Goal: Communication & Community: Participate in discussion

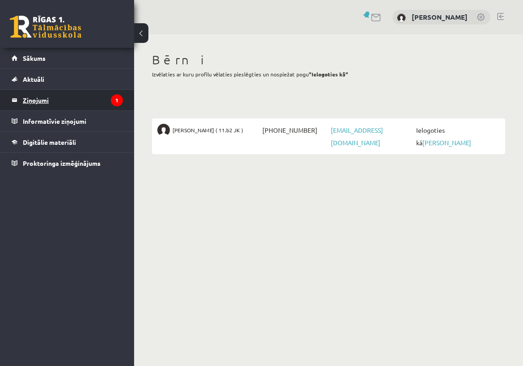
click at [59, 99] on legend "Ziņojumi 1" at bounding box center [73, 100] width 100 height 21
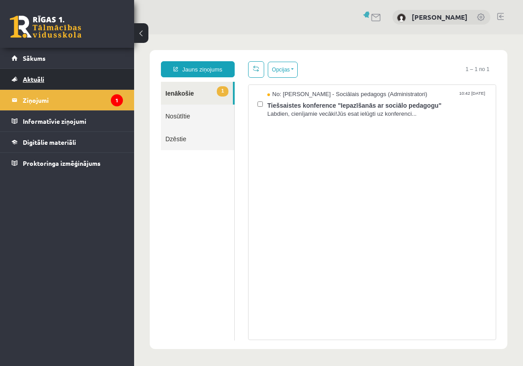
click at [47, 80] on link "Aktuāli" at bounding box center [67, 79] width 111 height 21
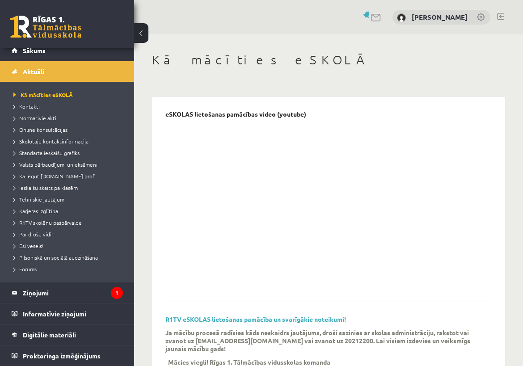
scroll to position [8, 0]
click at [54, 335] on span "Digitālie materiāli" at bounding box center [49, 335] width 53 height 8
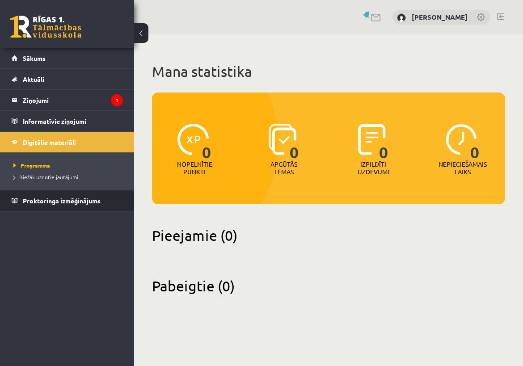
click at [54, 200] on span "Proktoringa izmēģinājums" at bounding box center [62, 201] width 78 height 8
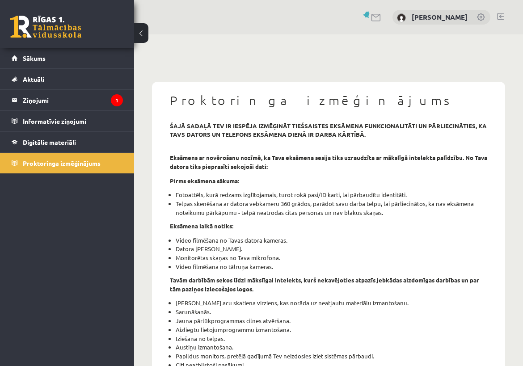
click at [381, 16] on link at bounding box center [376, 18] width 11 height 8
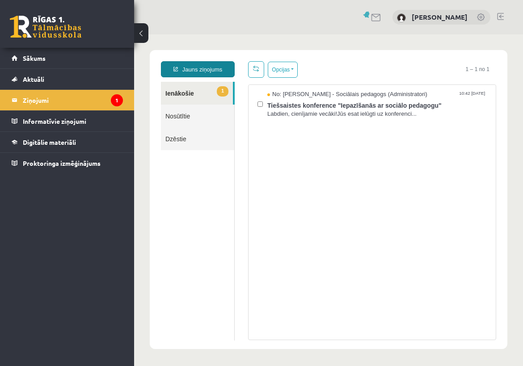
click at [207, 63] on link "Jauns ziņojums" at bounding box center [198, 69] width 74 height 16
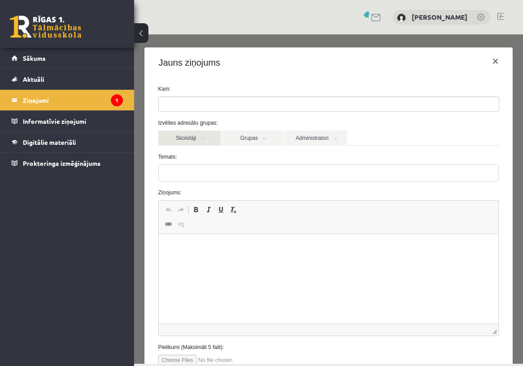
click at [202, 136] on link "Skolotāji" at bounding box center [189, 137] width 63 height 15
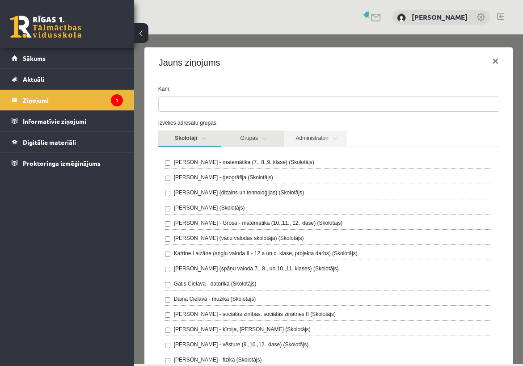
click at [267, 136] on link "Grupas" at bounding box center [252, 138] width 63 height 17
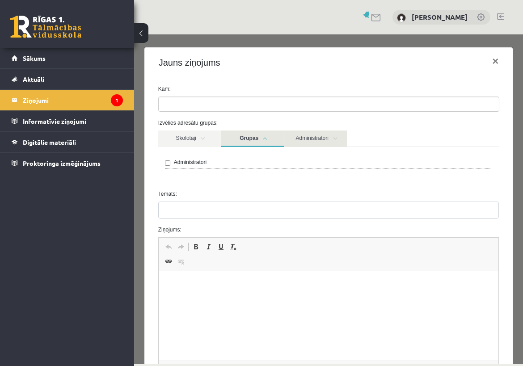
click at [310, 139] on link "Administratori" at bounding box center [315, 138] width 63 height 17
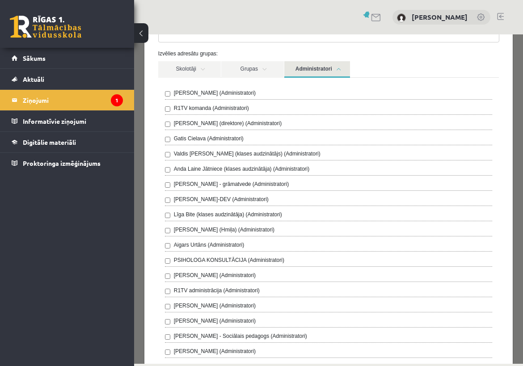
scroll to position [70, 0]
click at [42, 102] on legend "Ziņojumi 1" at bounding box center [73, 100] width 100 height 21
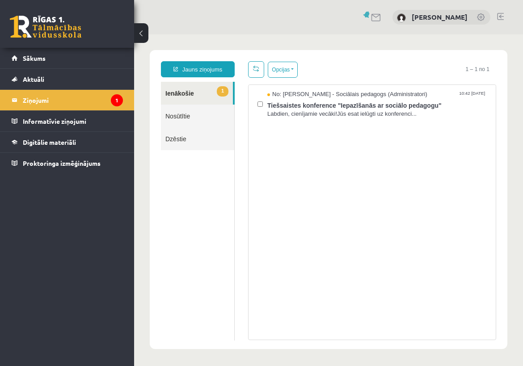
scroll to position [0, 0]
click at [366, 104] on span "Tiešsaistes konference "Iepazīšanās ar sociālo pedagogu"" at bounding box center [376, 104] width 219 height 11
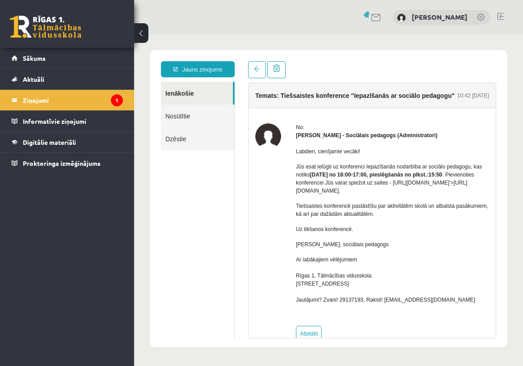
click at [364, 190] on p "Jūs esat ielūgti uz konferenci Iepazīšanās nodarbība ar sociālo pedagogu, kas n…" at bounding box center [392, 179] width 193 height 32
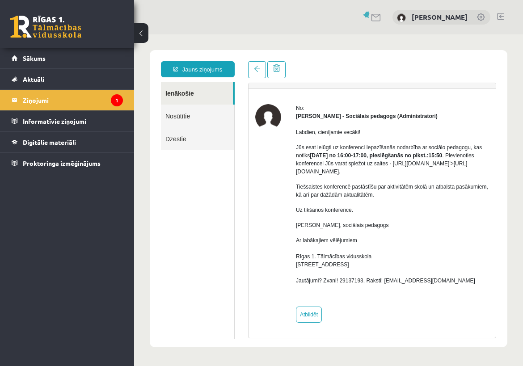
click at [452, 173] on p "Jūs esat ielūgti uz konferenci Iepazīšanās nodarbība ar sociālo pedagogu, kas n…" at bounding box center [392, 159] width 193 height 32
click at [413, 177] on div "Labdien, cienījamie vecāki! Jūs esat ielūgti uz konferenci Iepazīšanās nodarbīb…" at bounding box center [392, 210] width 193 height 180
click at [297, 167] on p "Jūs esat ielūgti uz konferenci Iepazīšanās nodarbība ar sociālo pedagogu, kas n…" at bounding box center [392, 159] width 193 height 32
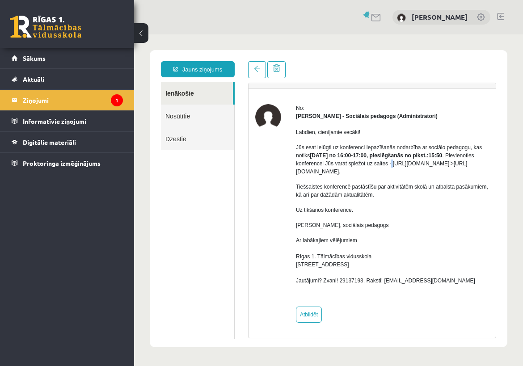
drag, startPoint x: 297, startPoint y: 169, endPoint x: 494, endPoint y: 173, distance: 197.9
click at [489, 173] on p "Jūs esat ielūgti uz konferenci Iepazīšanās nodarbība ar sociālo pedagogu, kas n…" at bounding box center [392, 159] width 193 height 32
copy p "https://eskola.r1tv.lv/conferences/5020/join'>https://eskola.r1tv.lv/conference…"
click at [258, 66] on span at bounding box center [257, 69] width 6 height 6
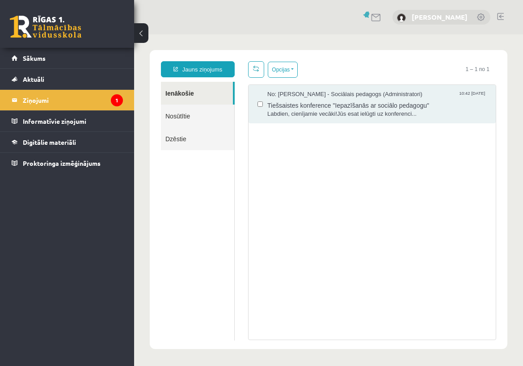
click at [450, 18] on link "[PERSON_NAME]" at bounding box center [439, 17] width 56 height 9
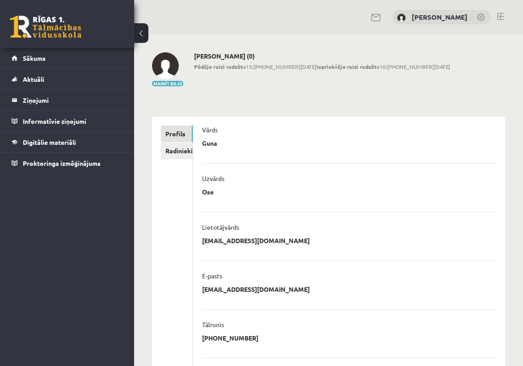
click at [484, 79] on div "Mainīt bildi [PERSON_NAME] (0) Pēdējo reizi redzēts 15:[PHONE_NUMBER][DATE] Iep…" at bounding box center [328, 69] width 353 height 35
click at [501, 16] on link at bounding box center [500, 16] width 7 height 7
